Goal: Transaction & Acquisition: Purchase product/service

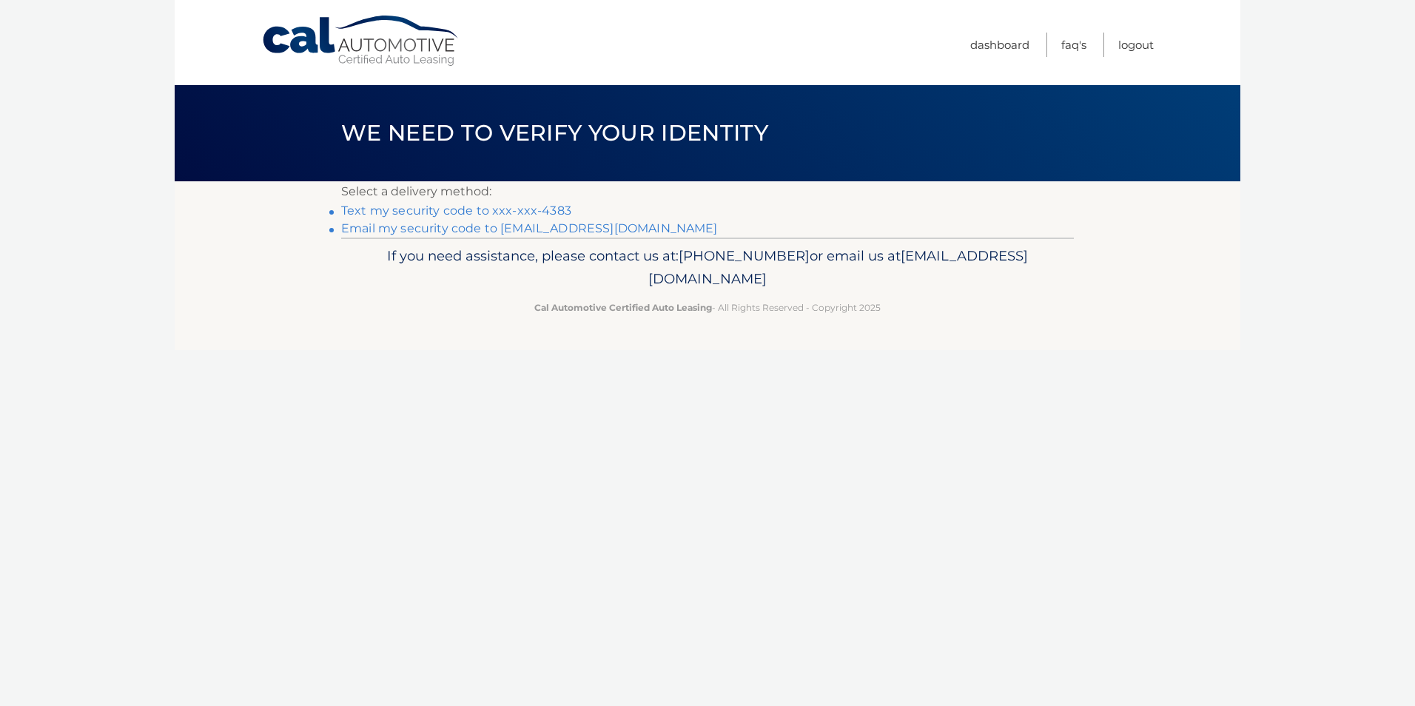
click at [486, 206] on link "Text my security code to xxx-xxx-4383" at bounding box center [456, 210] width 230 height 14
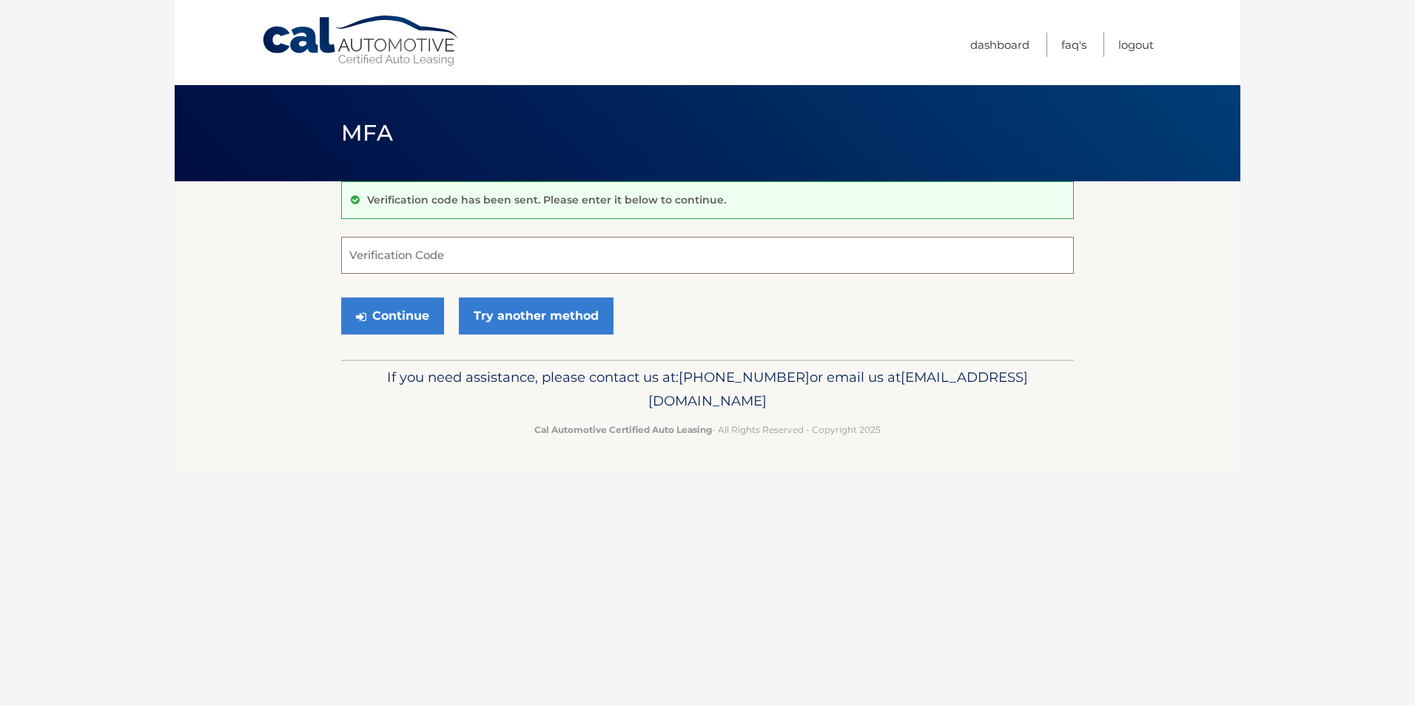
click at [402, 257] on input "Verification Code" at bounding box center [707, 255] width 733 height 37
type input "594774"
click at [387, 317] on button "Continue" at bounding box center [392, 315] width 103 height 37
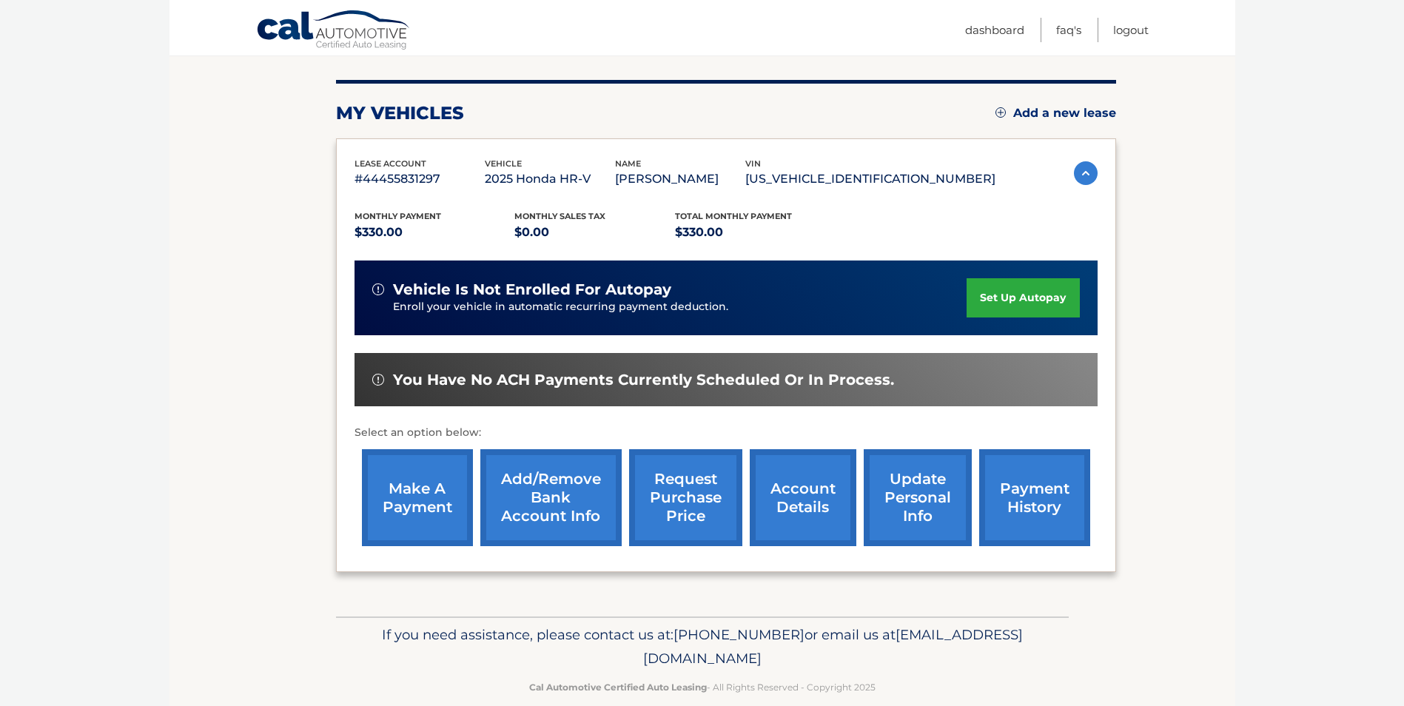
scroll to position [191, 0]
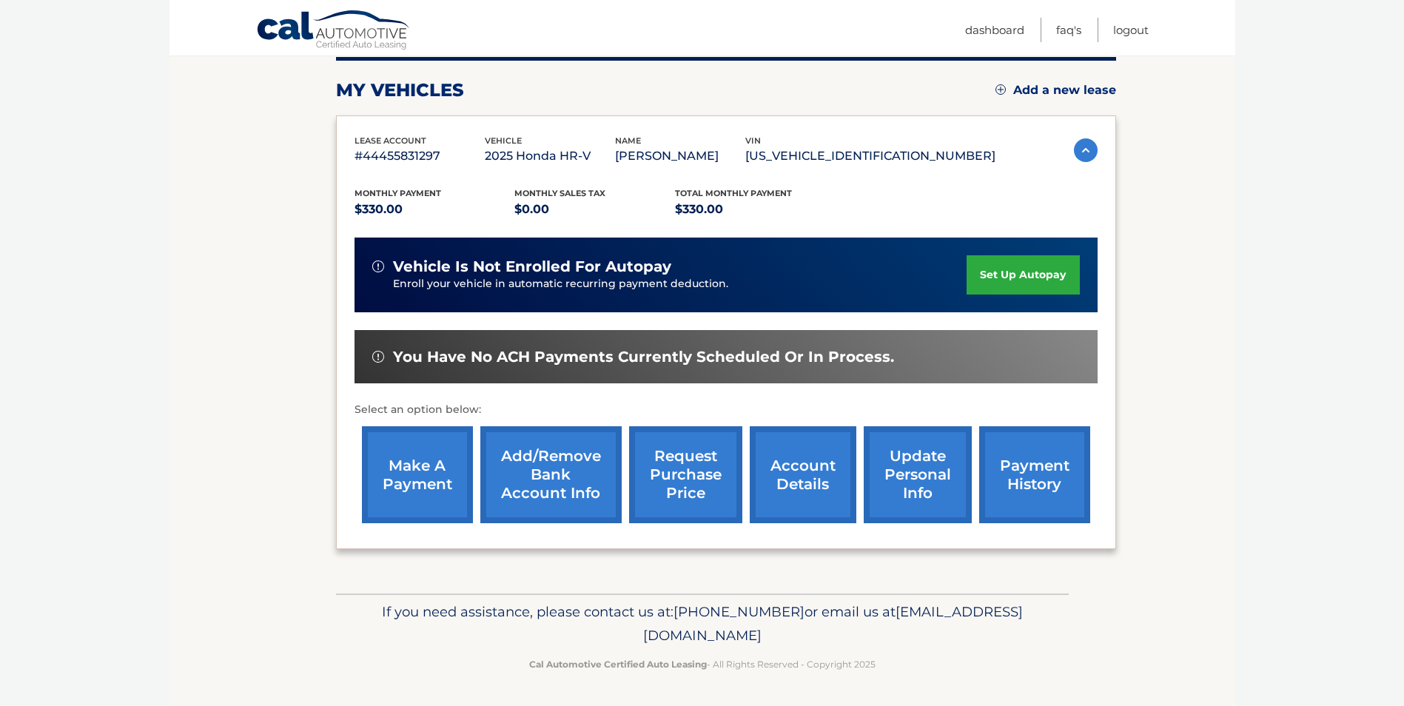
click at [414, 460] on link "make a payment" at bounding box center [417, 474] width 111 height 97
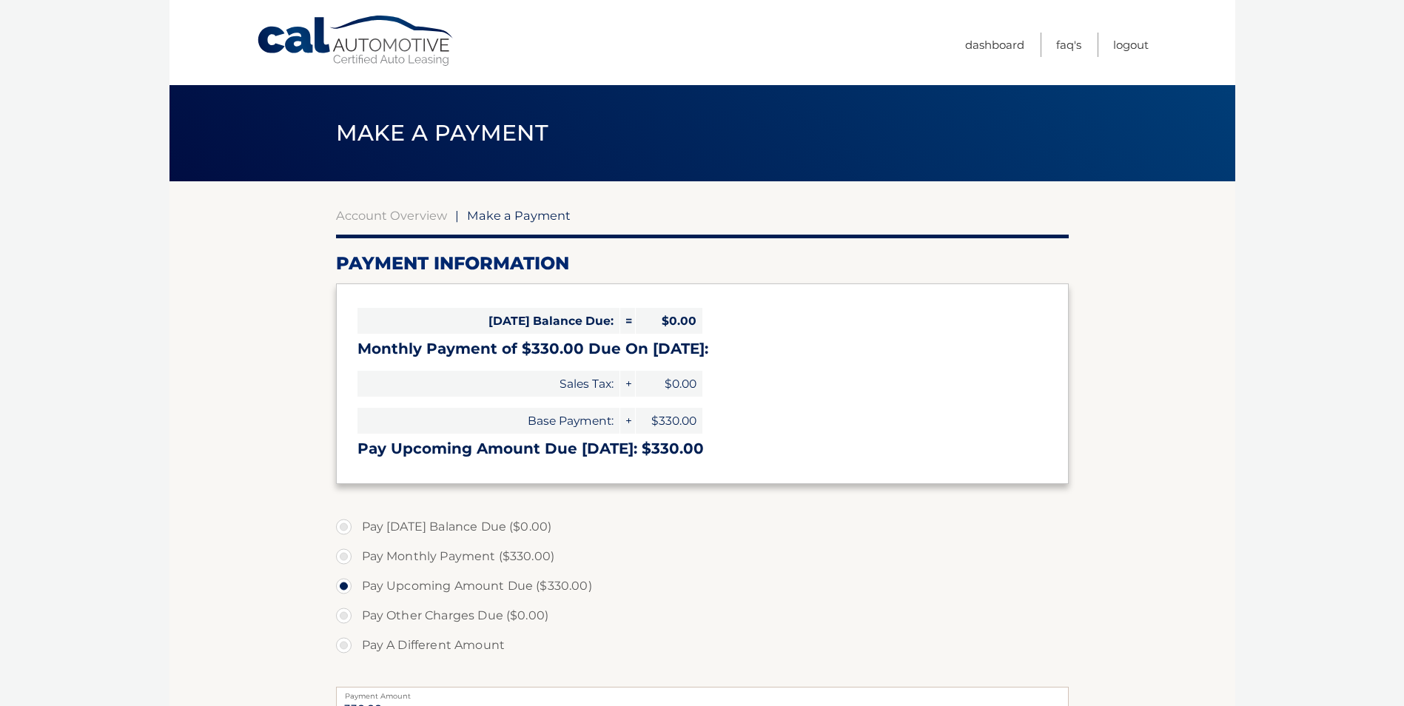
select select "ZDAzODgyNDItMzkyMy00ZWE5LWEzZmQtODgzNmRmNWQwMjYz"
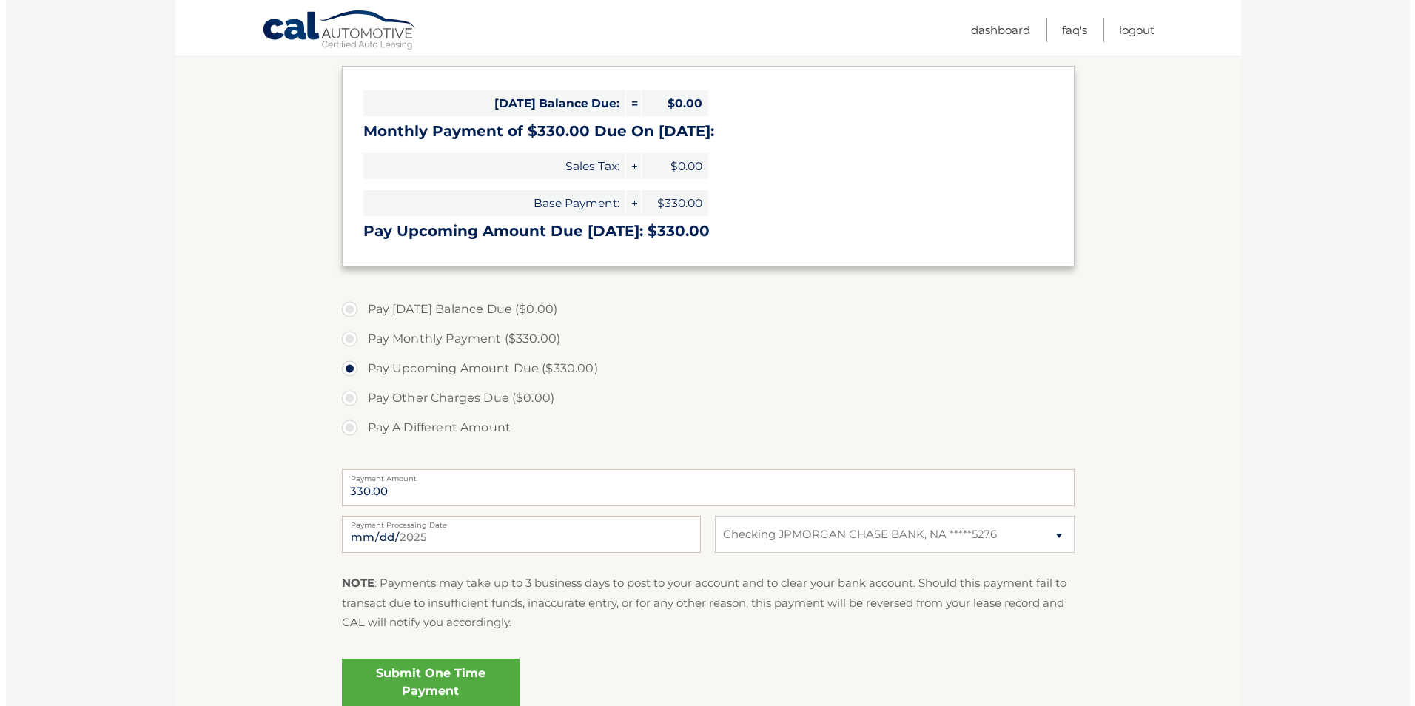
scroll to position [227, 0]
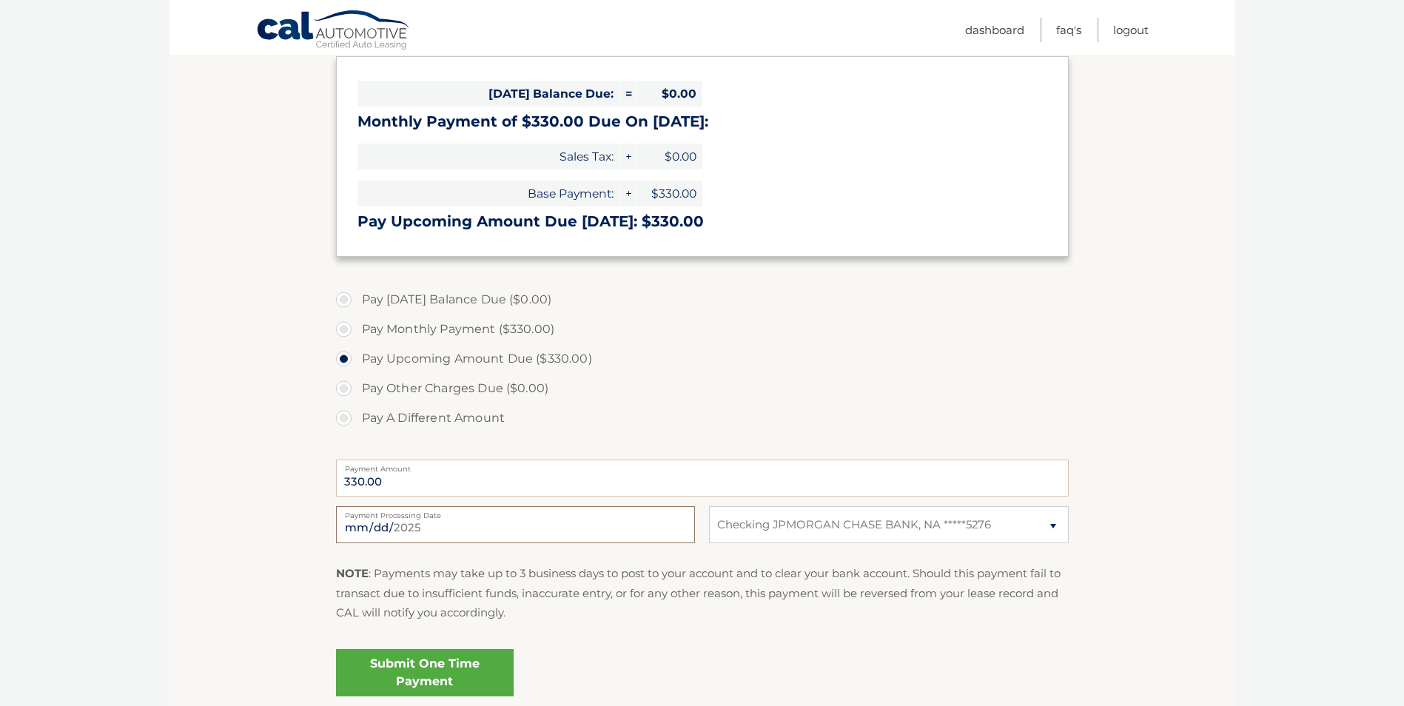
click at [423, 524] on input "[DATE]" at bounding box center [515, 524] width 359 height 37
click at [597, 525] on input "[DATE]" at bounding box center [515, 524] width 359 height 37
type input "[DATE]"
click at [431, 672] on link "Submit One Time Payment" at bounding box center [425, 672] width 178 height 47
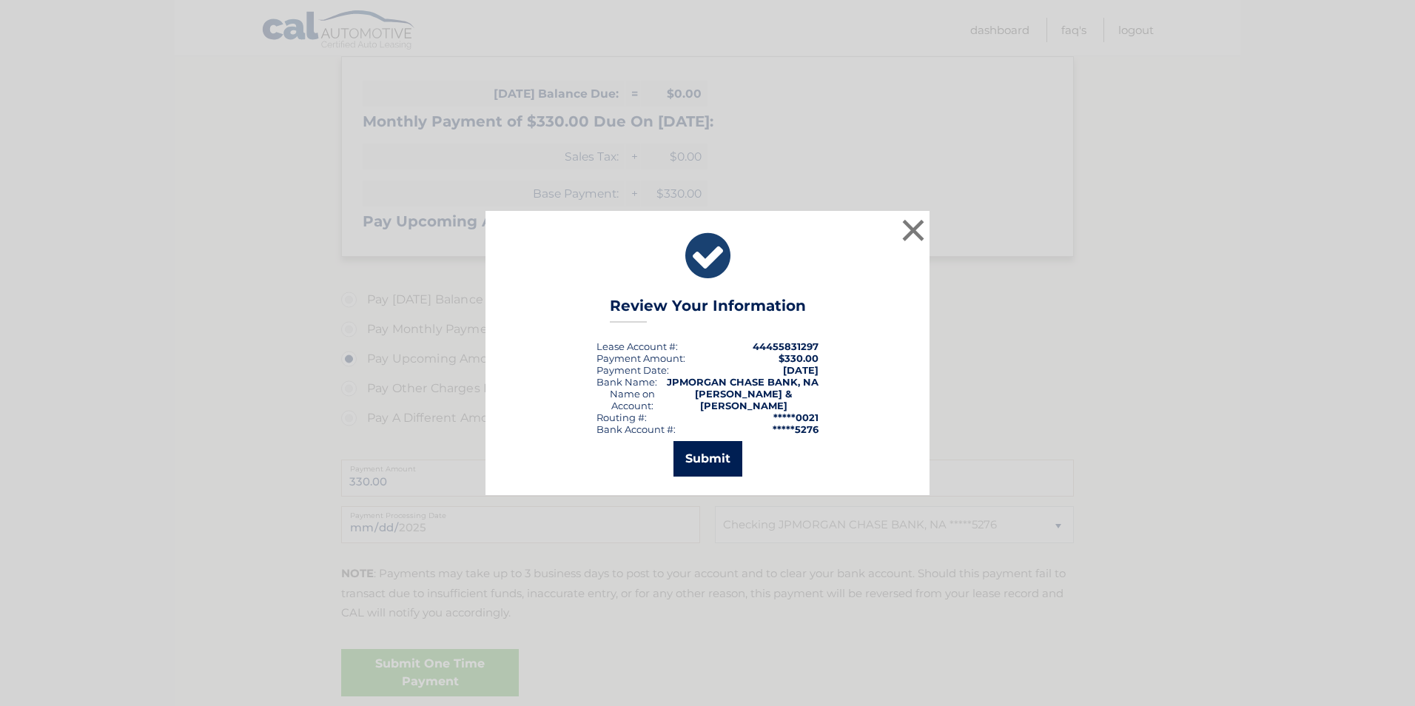
click at [698, 458] on button "Submit" at bounding box center [707, 459] width 69 height 36
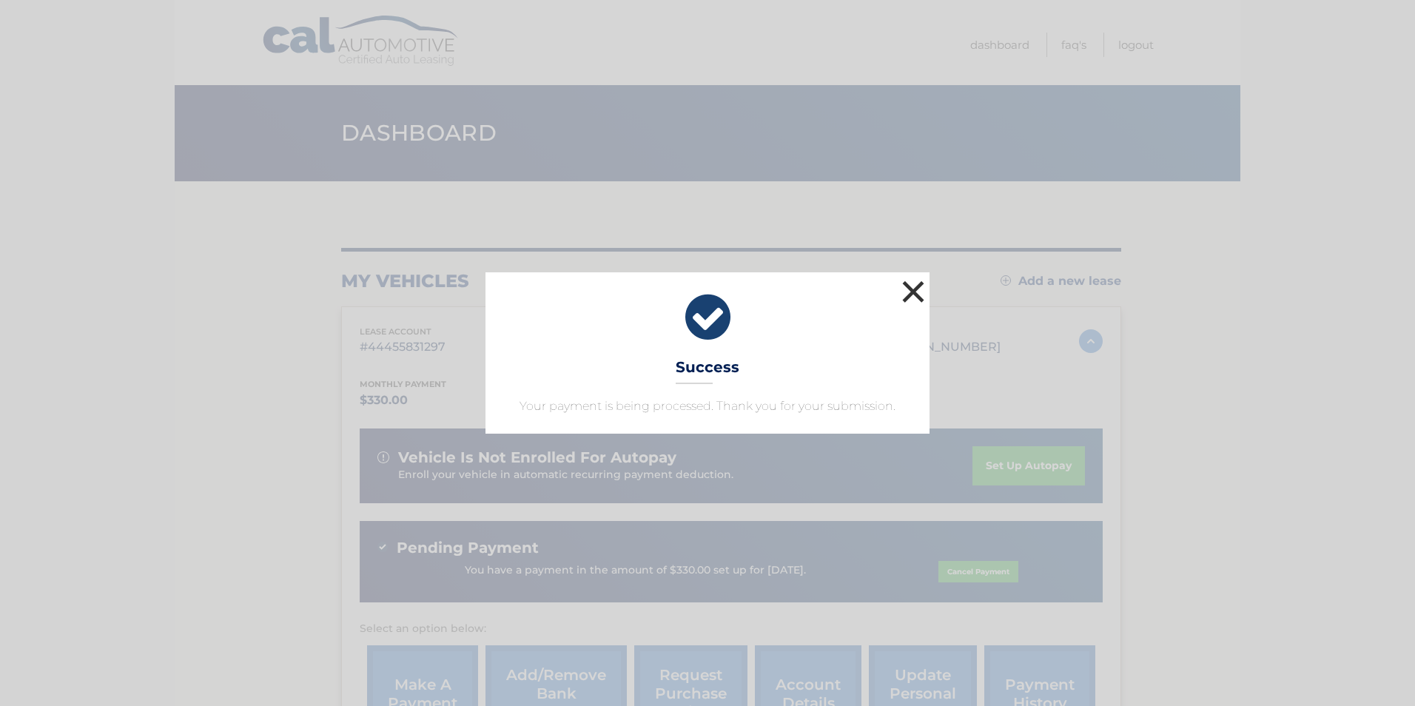
click at [912, 289] on button "×" at bounding box center [913, 292] width 30 height 30
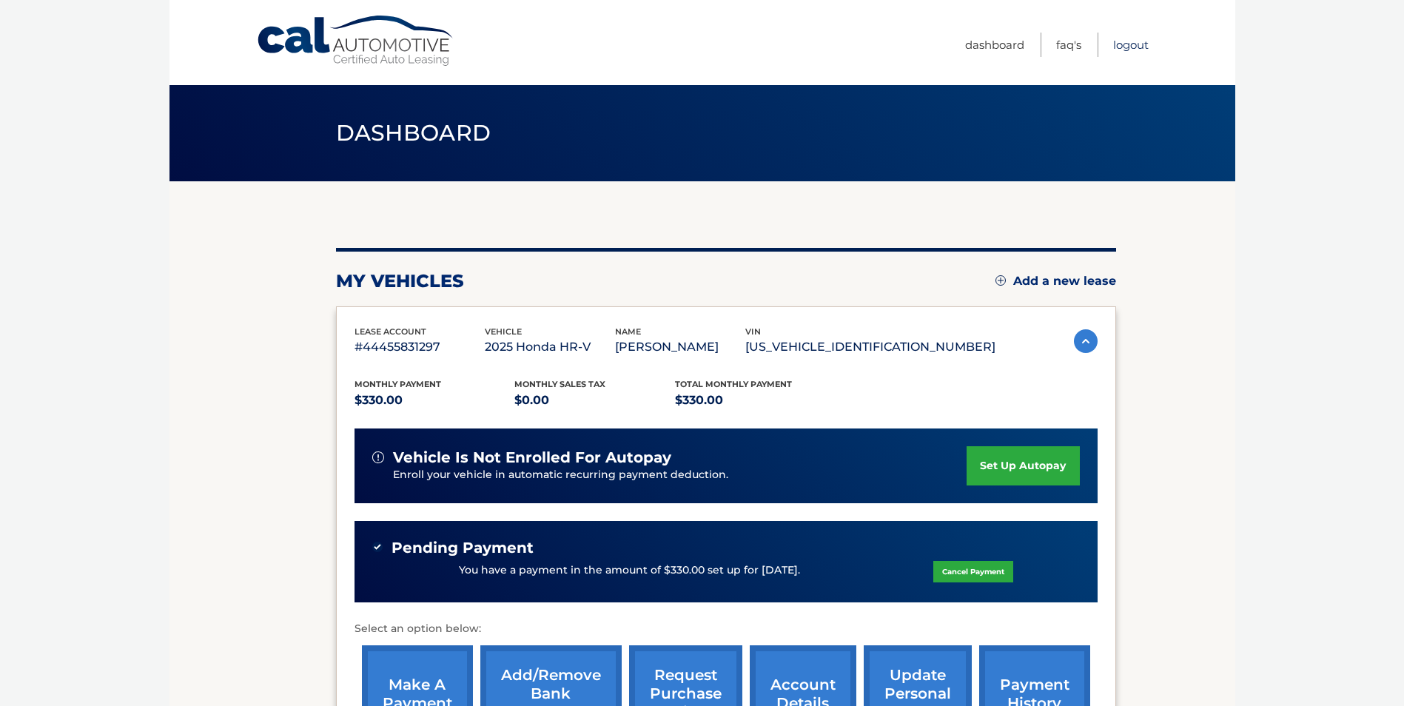
click at [1126, 43] on link "Logout" at bounding box center [1131, 45] width 36 height 24
